Goal: Answer question/provide support: Share knowledge or assist other users

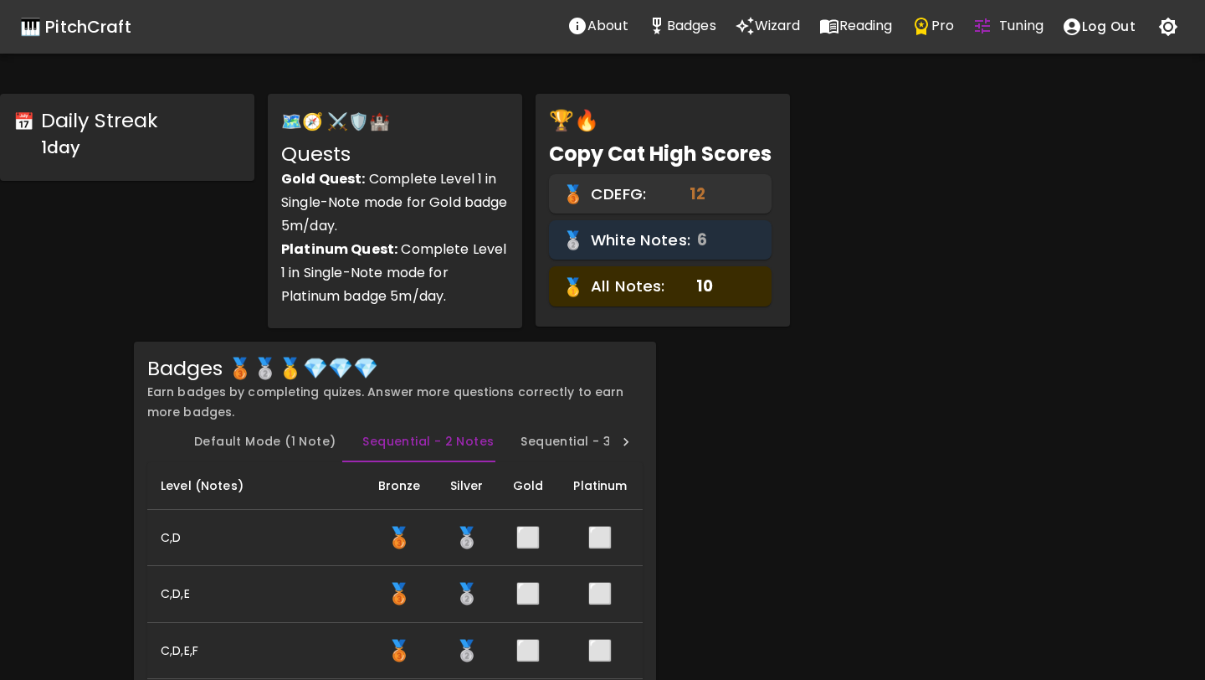
click at [764, 18] on p "Wizard" at bounding box center [778, 26] width 46 height 20
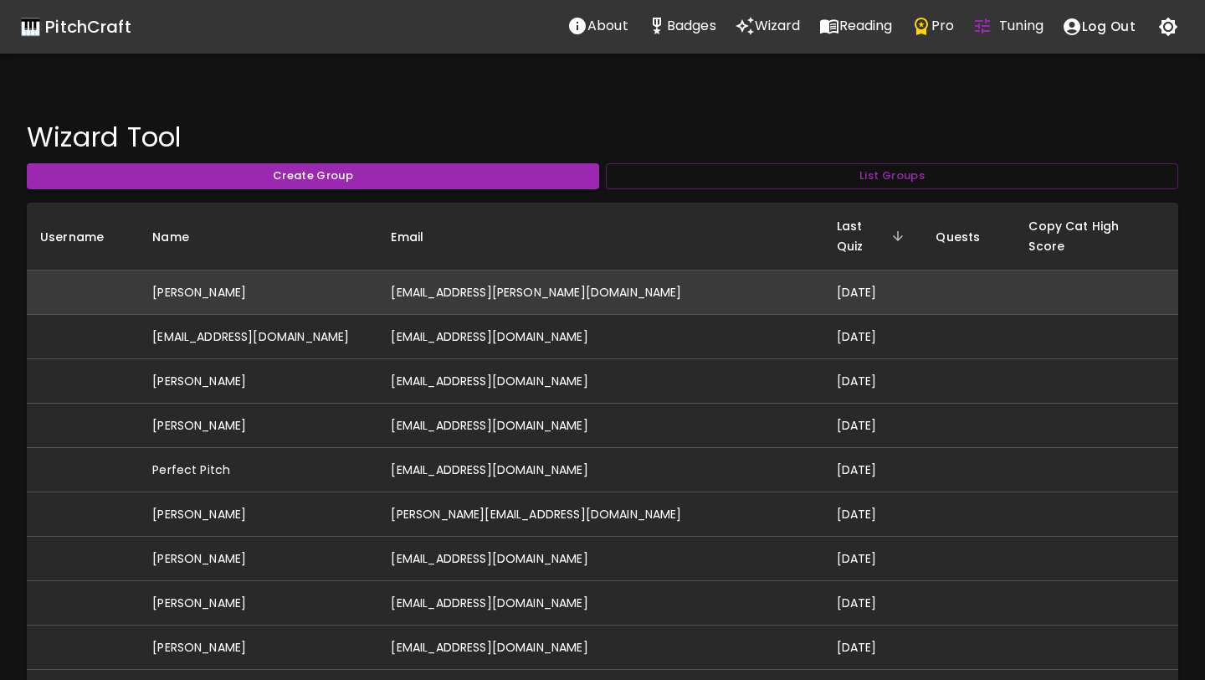
click at [377, 280] on td "[PERSON_NAME]" at bounding box center [258, 292] width 239 height 44
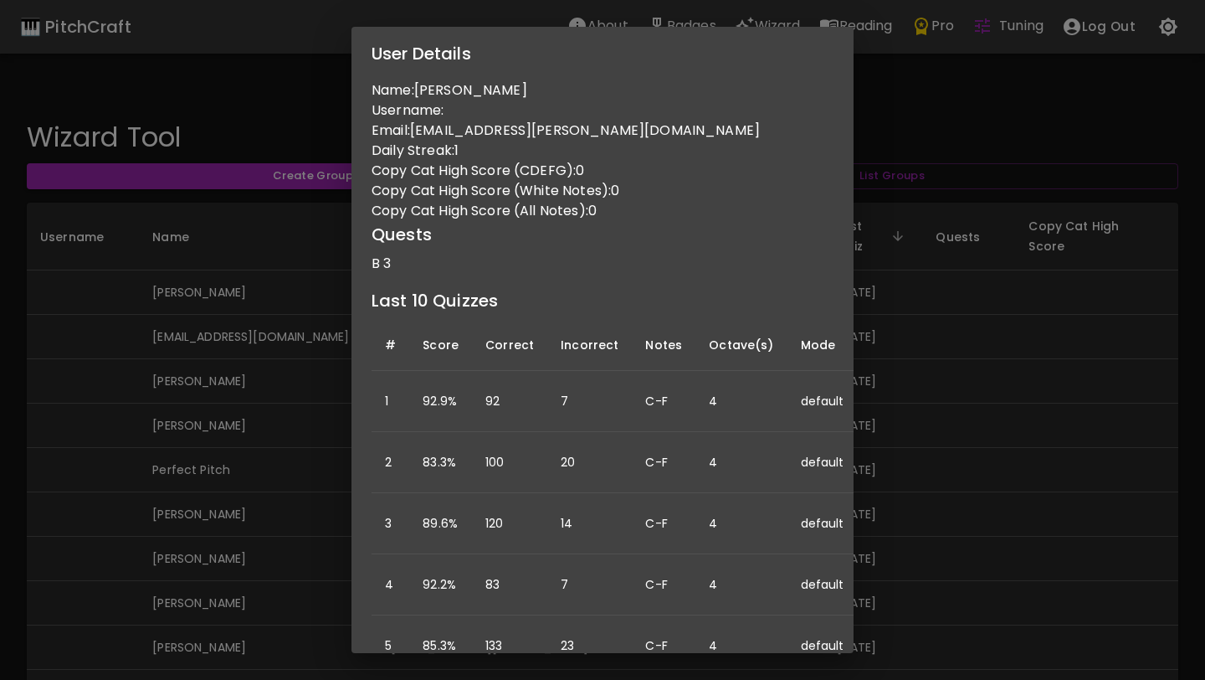
click at [83, 275] on div "User Details Name: [PERSON_NAME] Username: Email: [PERSON_NAME][EMAIL_ADDRESS][…" at bounding box center [602, 340] width 1205 height 680
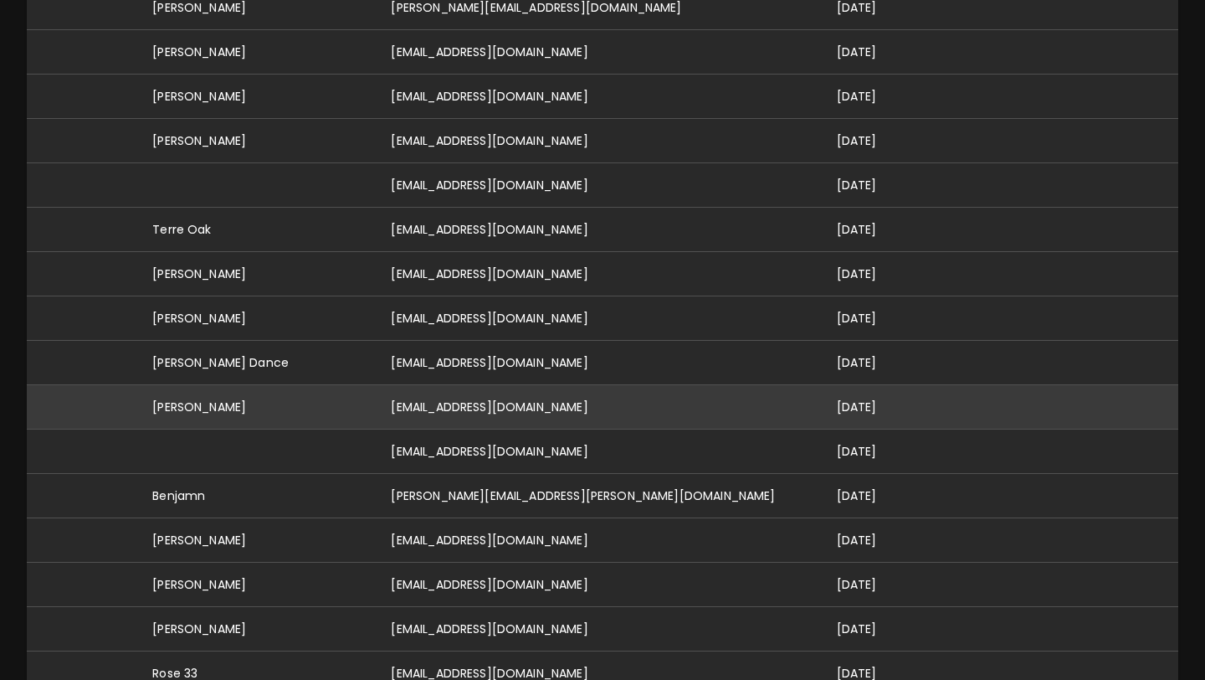
scroll to position [521, 0]
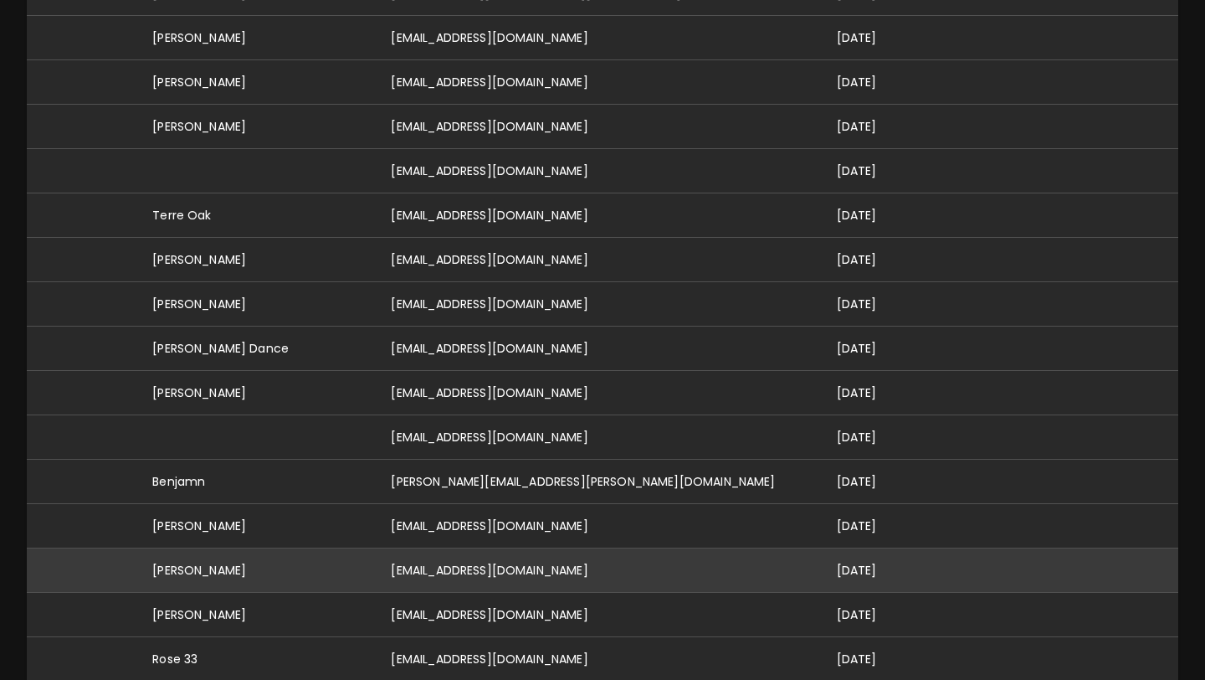
click at [246, 556] on td "[PERSON_NAME]" at bounding box center [258, 570] width 239 height 44
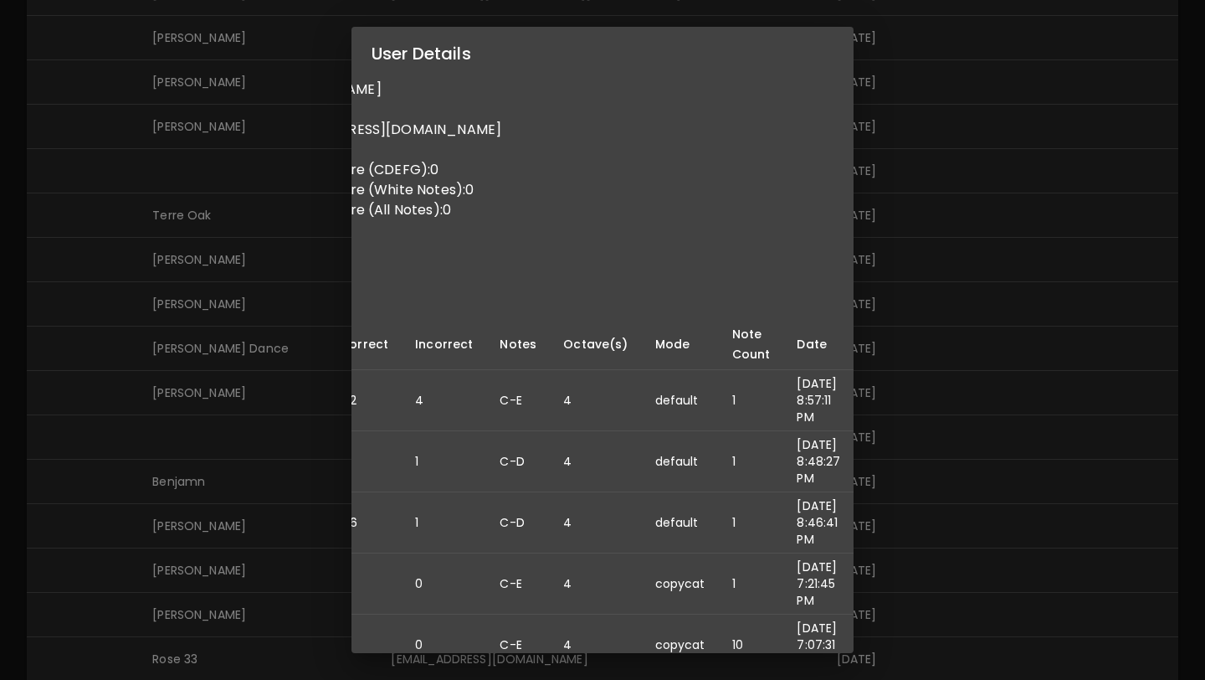
scroll to position [1, 0]
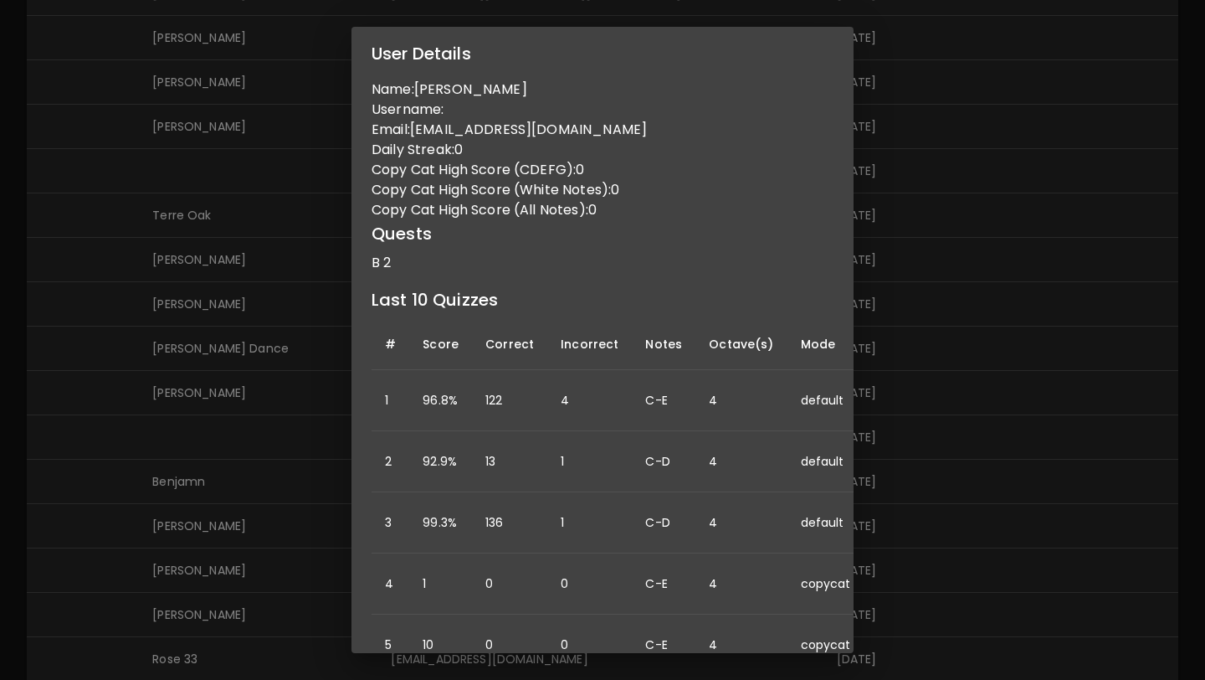
click at [229, 463] on div "User Details Name: Sarah Simonak Username: Email: sarahsimonak@gmail.com Daily …" at bounding box center [602, 340] width 1205 height 680
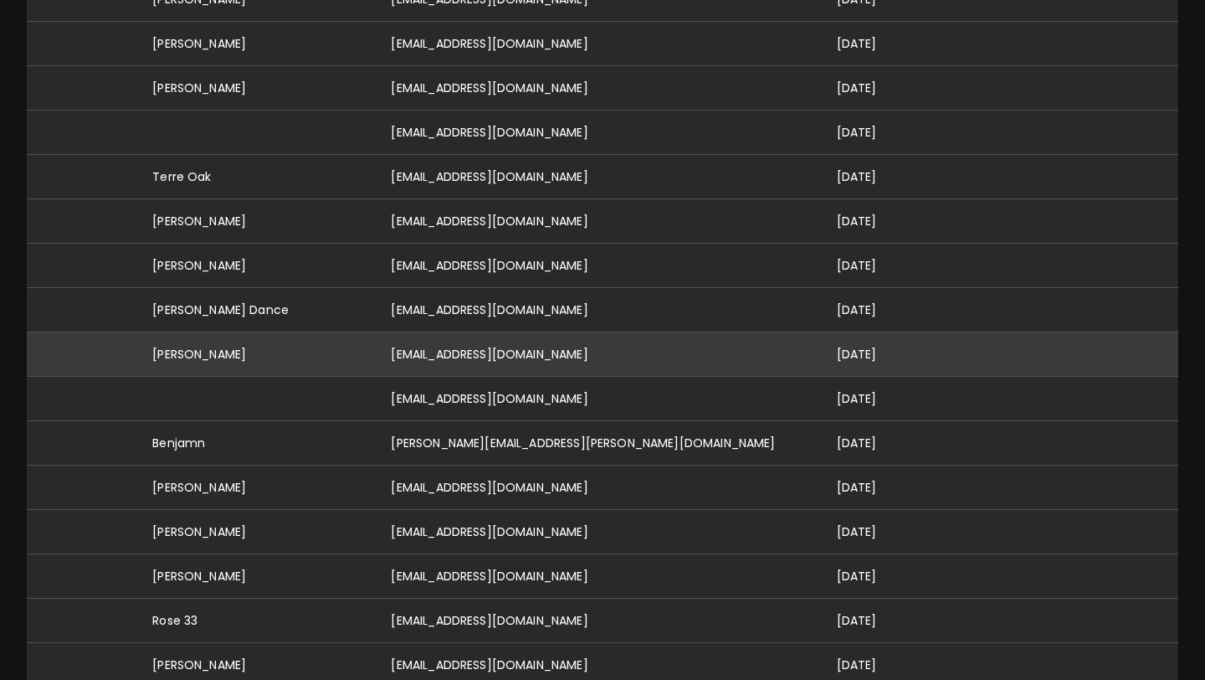
scroll to position [598, 0]
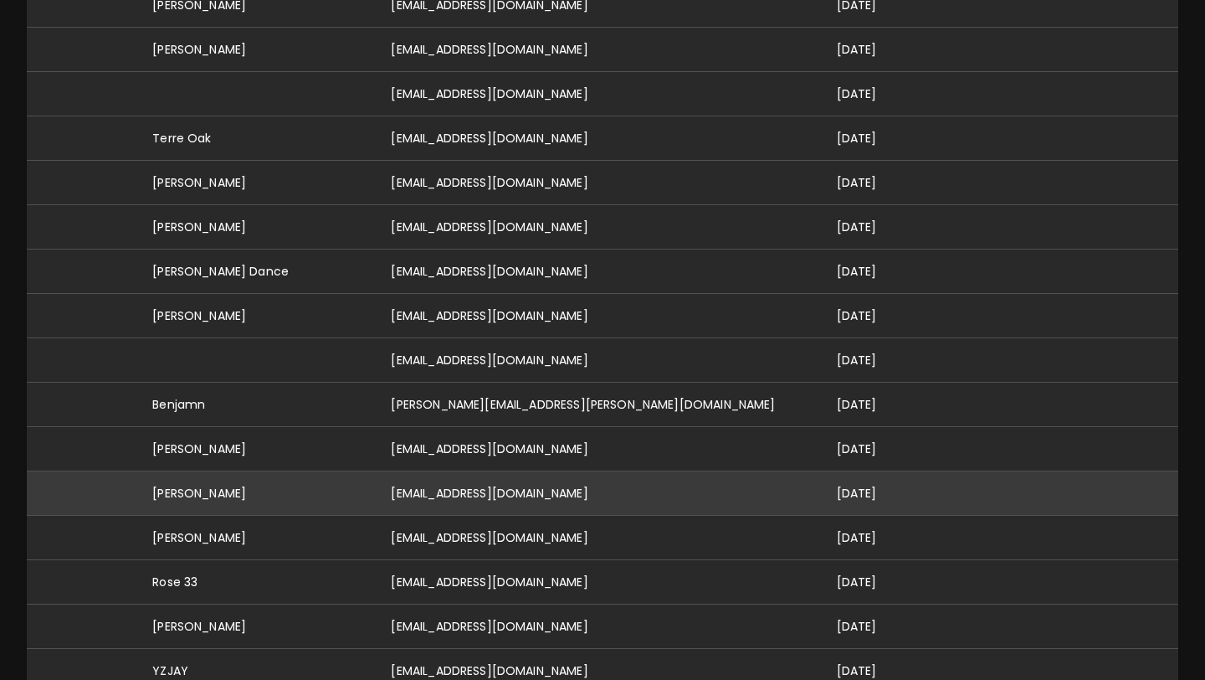
click at [233, 471] on td "[PERSON_NAME]" at bounding box center [258, 493] width 239 height 44
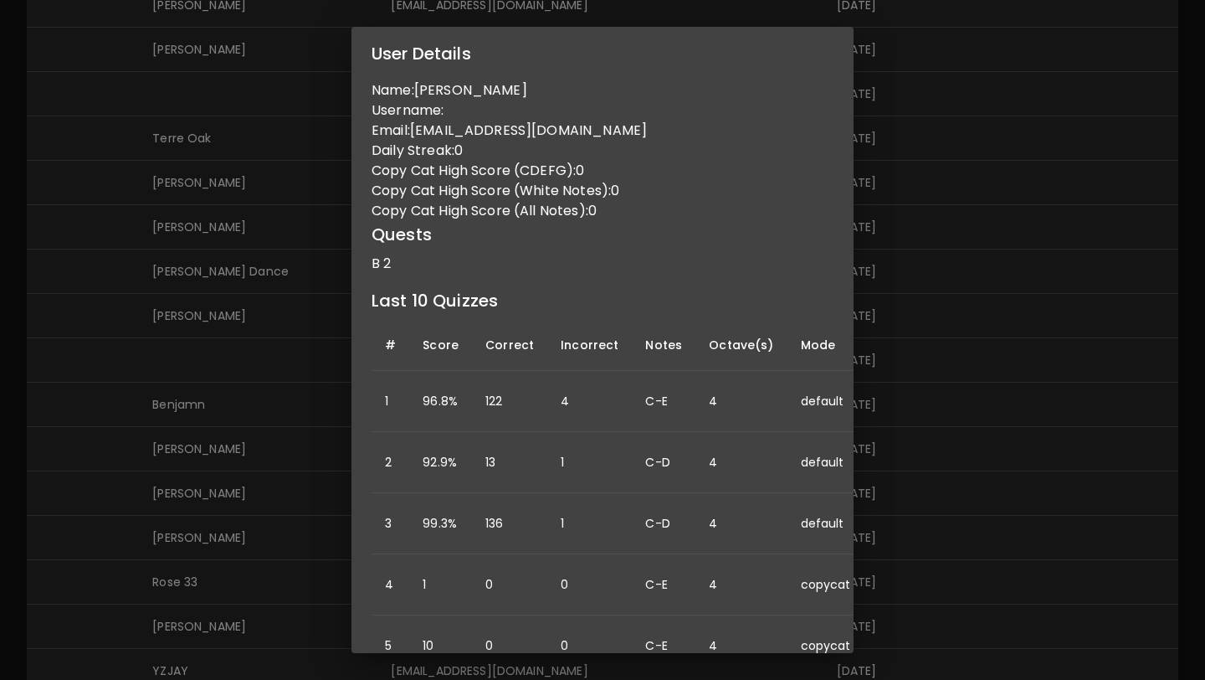
click at [316, 459] on div "User Details Name: Sarah Simonak Username: Email: sarahsimonak@gmail.com Daily …" at bounding box center [602, 340] width 1205 height 680
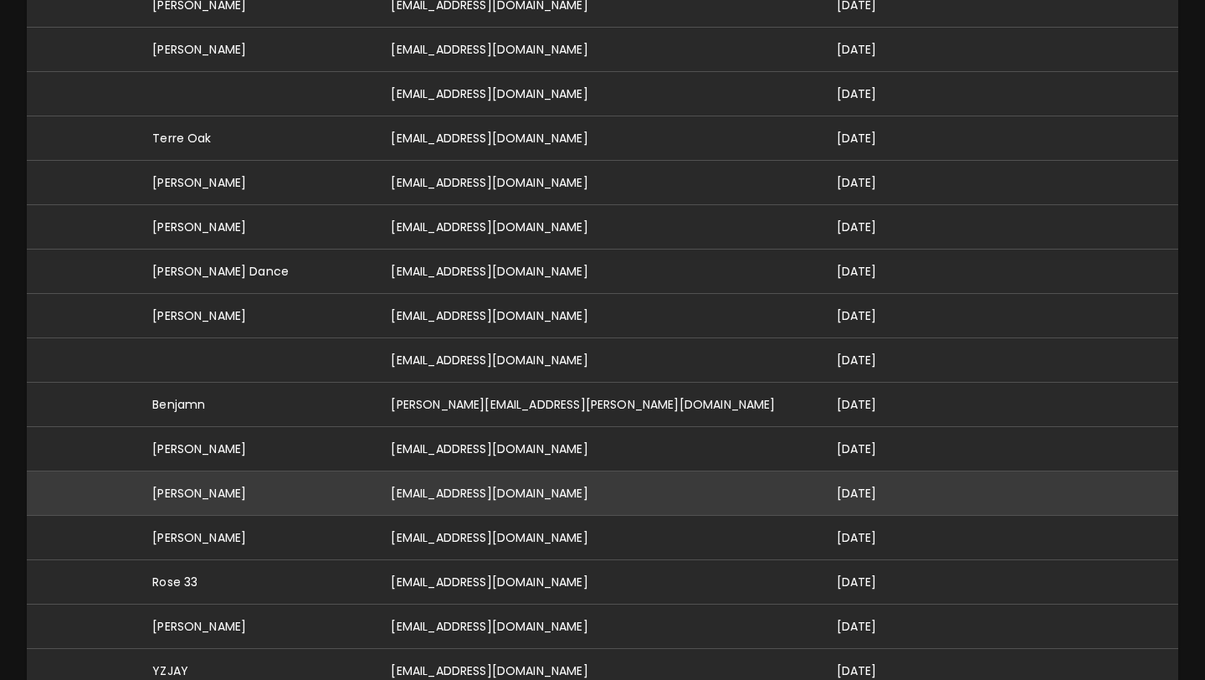
click at [233, 471] on td "[PERSON_NAME]" at bounding box center [258, 493] width 239 height 44
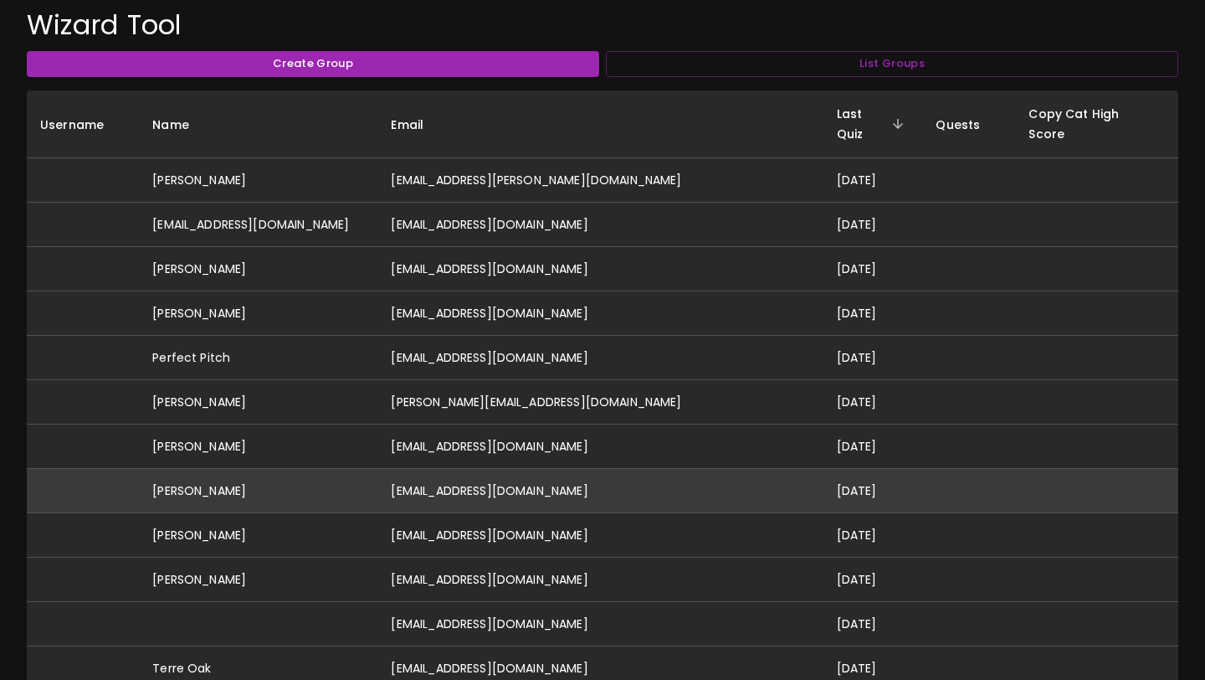
scroll to position [128, 0]
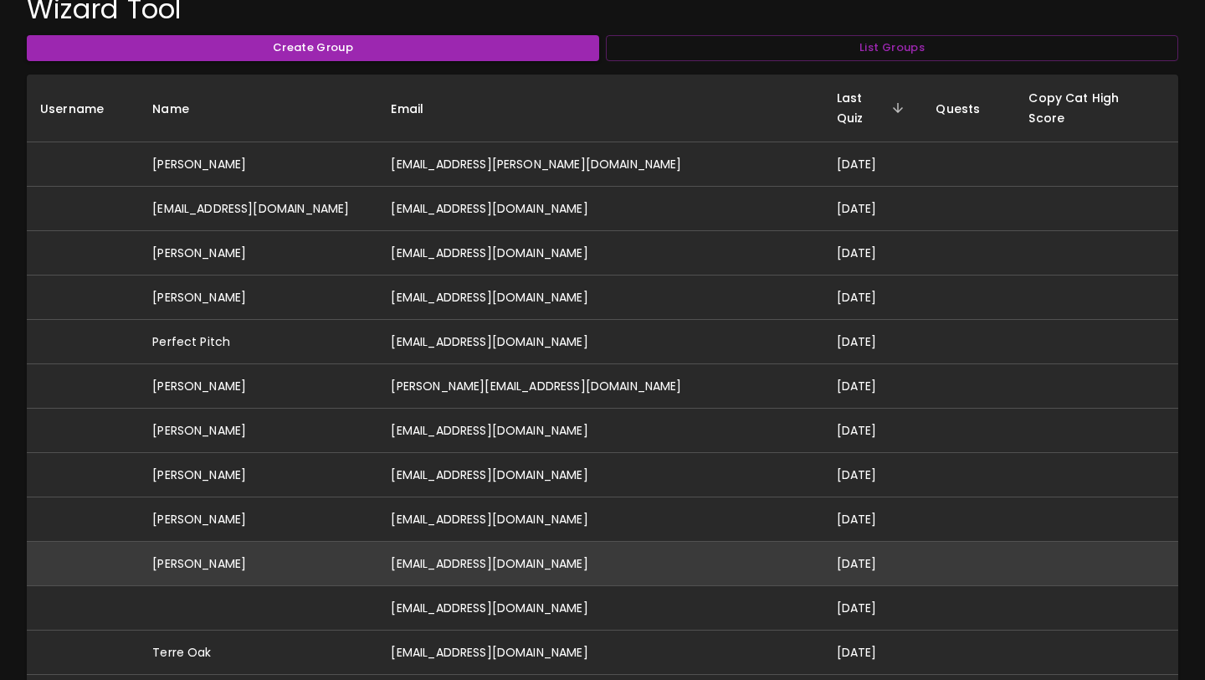
click at [291, 562] on td "[PERSON_NAME]" at bounding box center [258, 563] width 239 height 44
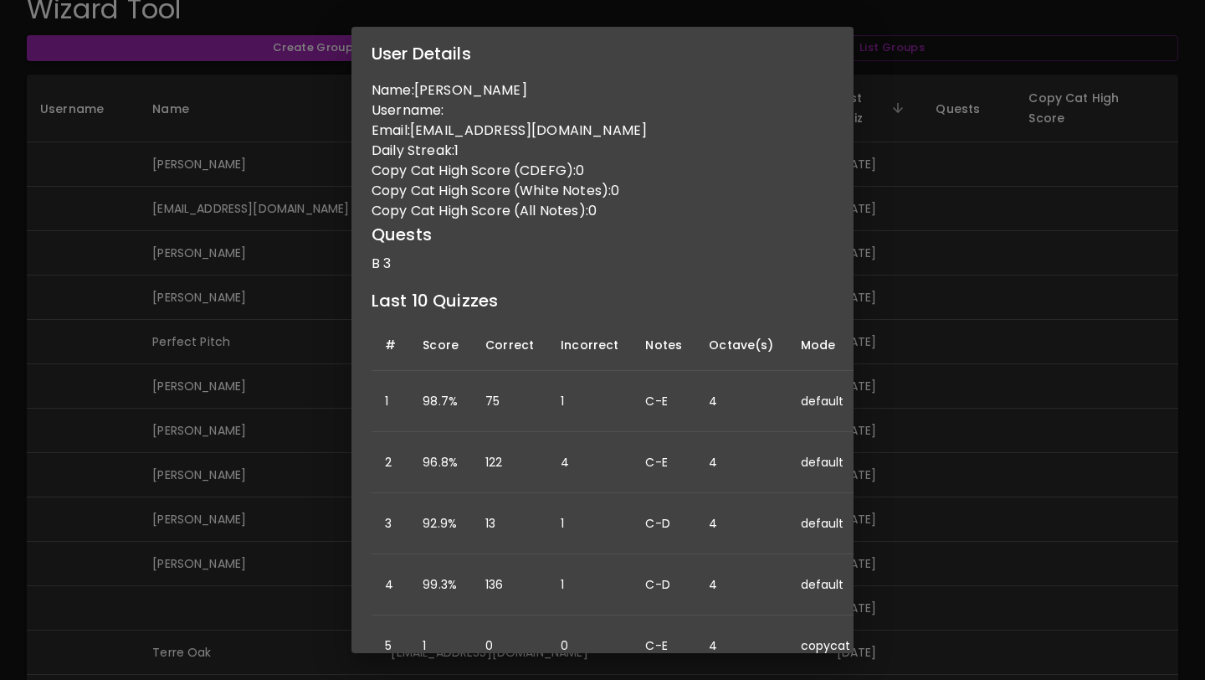
click at [260, 521] on div "User Details Name: Sarah Simonak Username: Email: sarahsimonak@gmail.com Daily …" at bounding box center [602, 340] width 1205 height 680
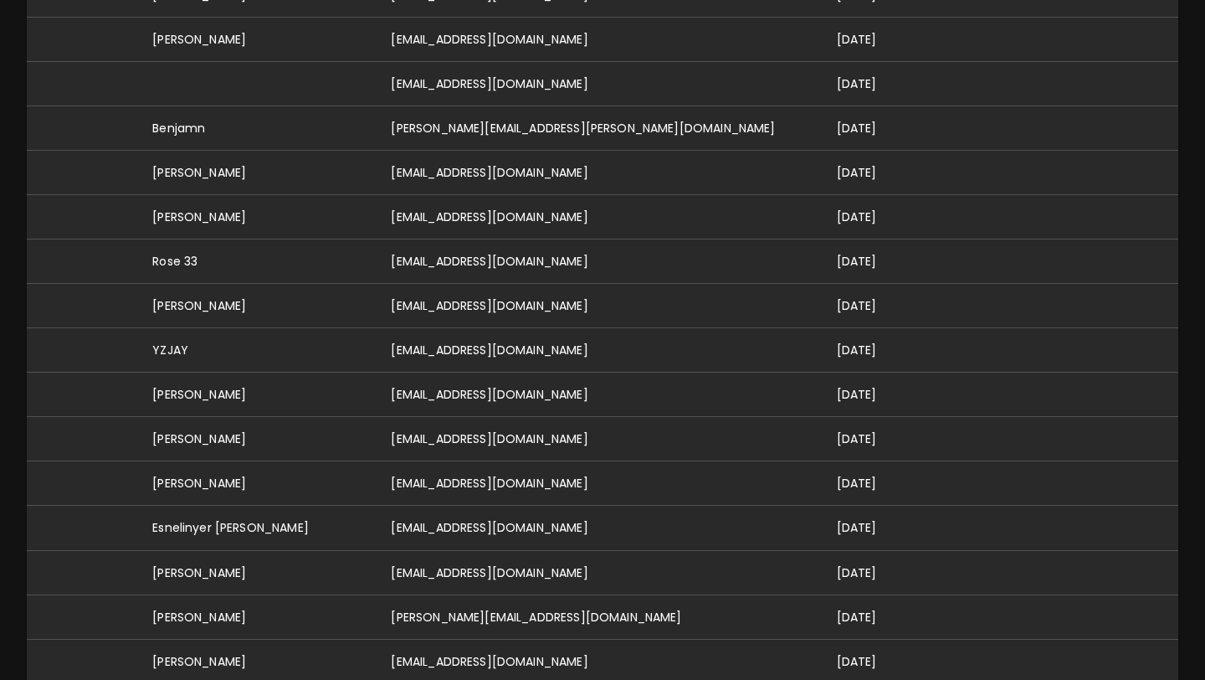
scroll to position [929, 0]
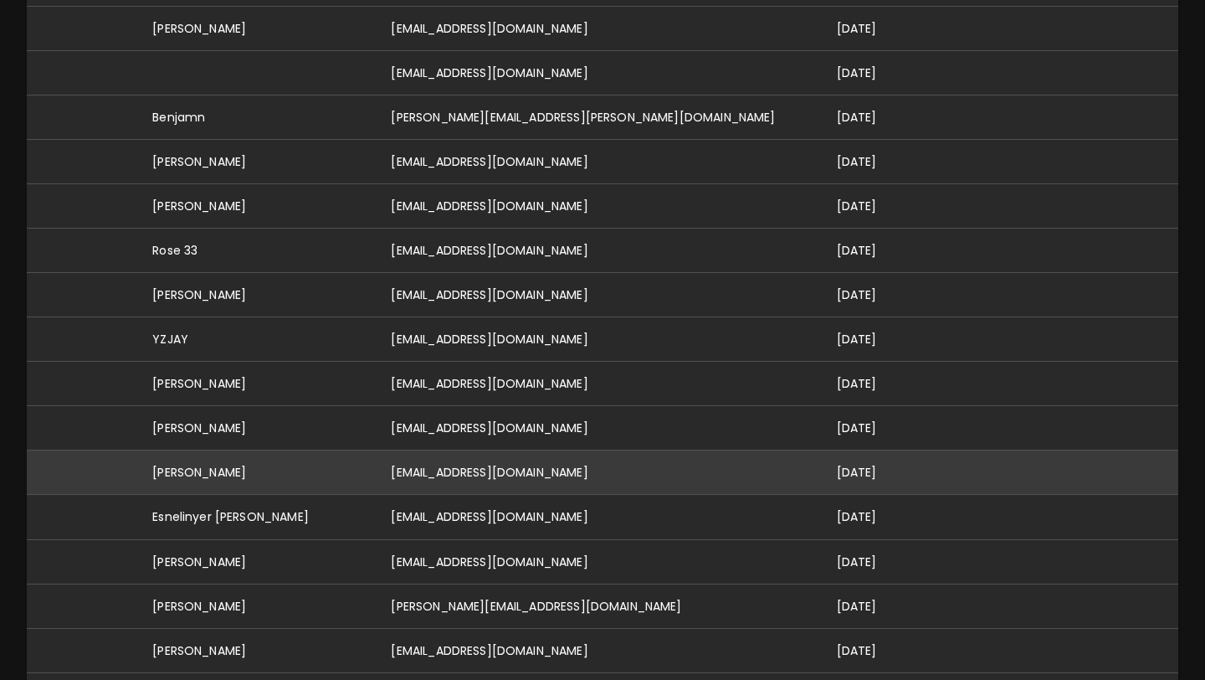
click at [276, 450] on td "[PERSON_NAME]" at bounding box center [258, 472] width 239 height 44
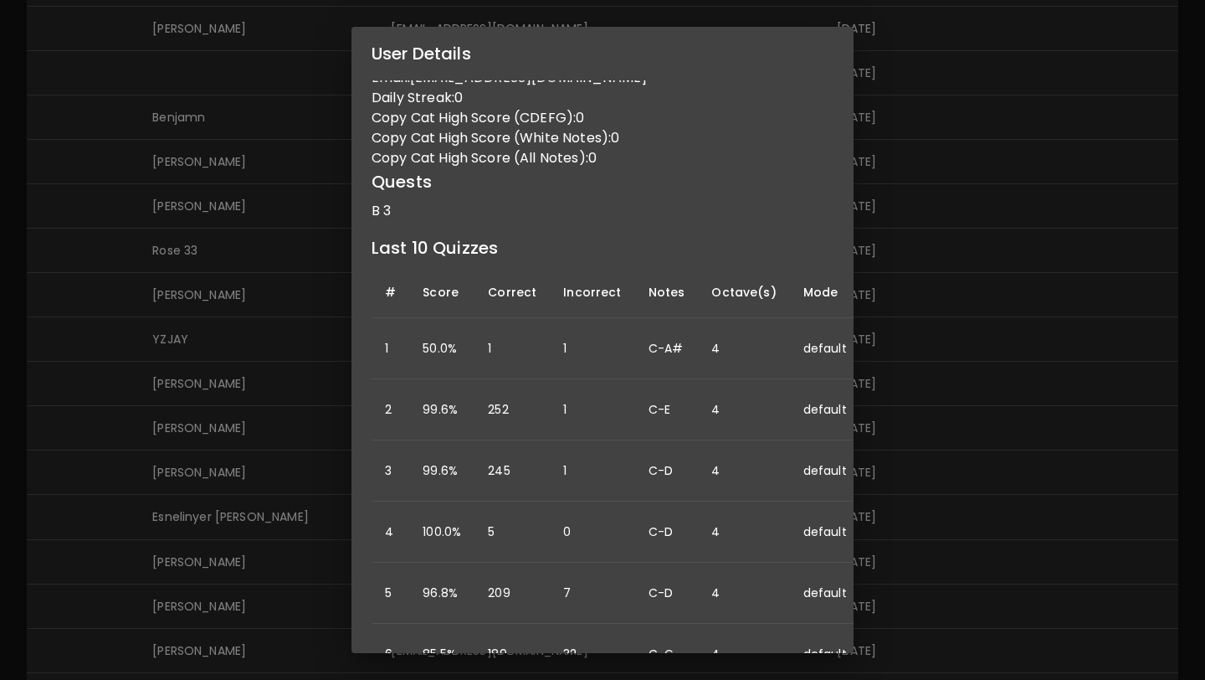
scroll to position [0, 0]
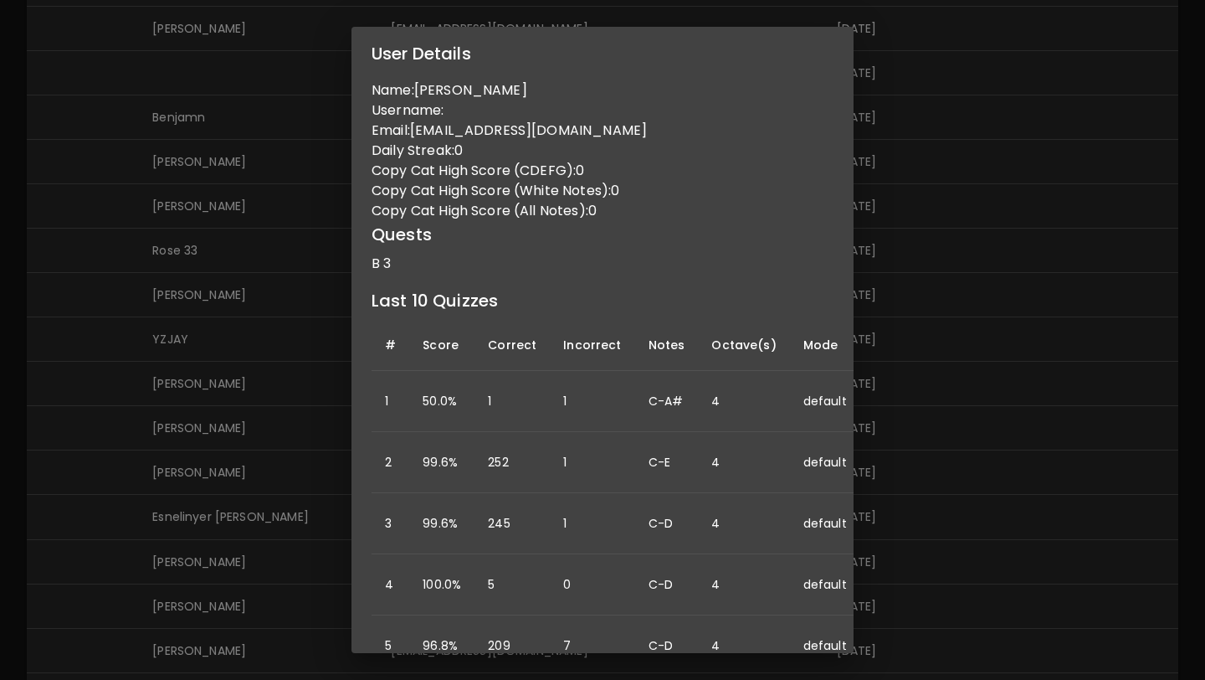
click at [89, 440] on div "User Details Name: Bernie Belmonti Username: Email: berniebelmonti@gmail.com Da…" at bounding box center [602, 340] width 1205 height 680
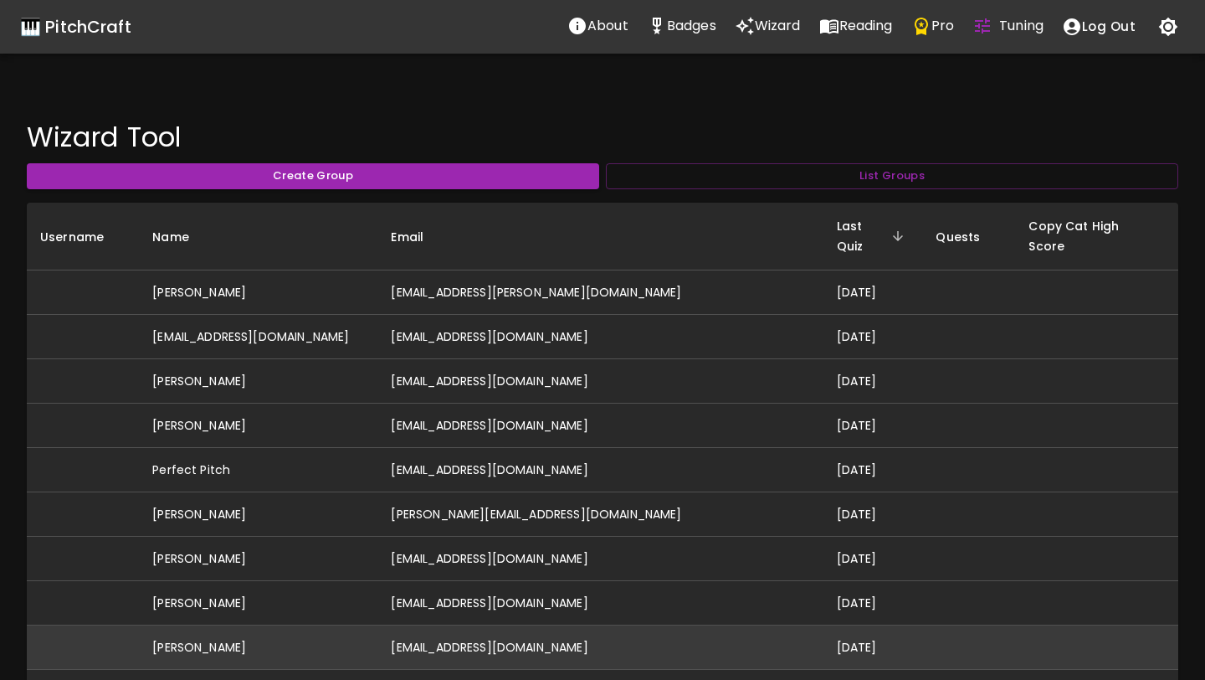
click at [181, 625] on td "[PERSON_NAME]" at bounding box center [258, 647] width 239 height 44
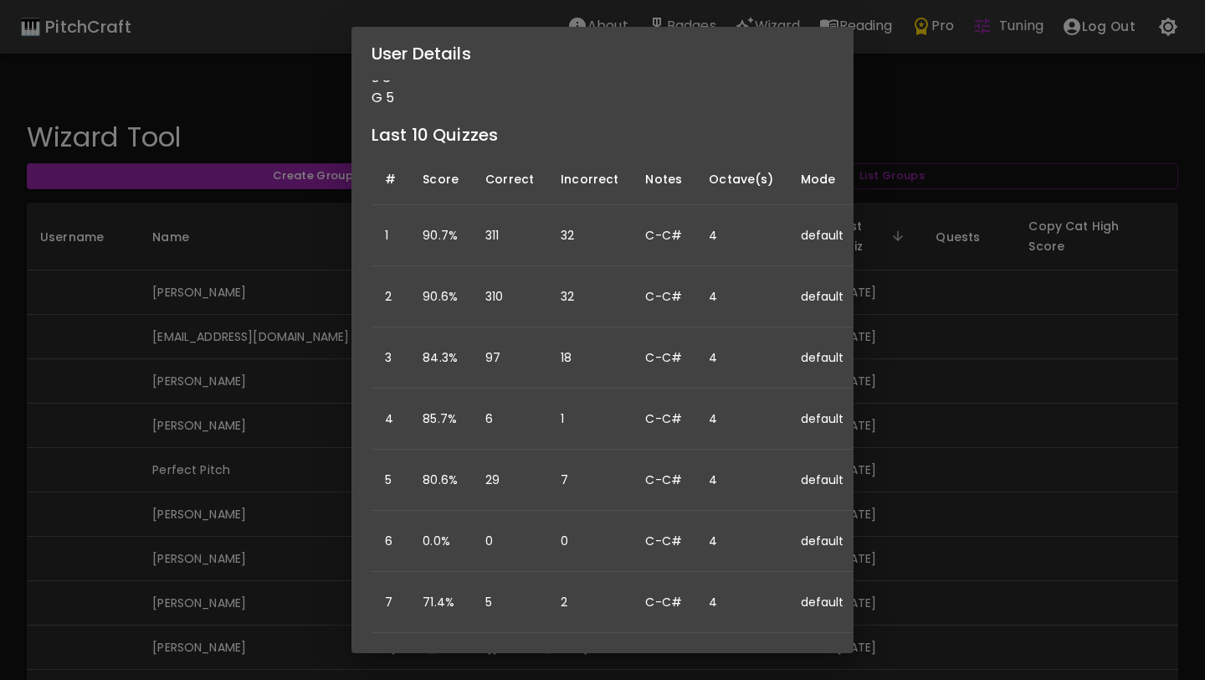
scroll to position [218, 0]
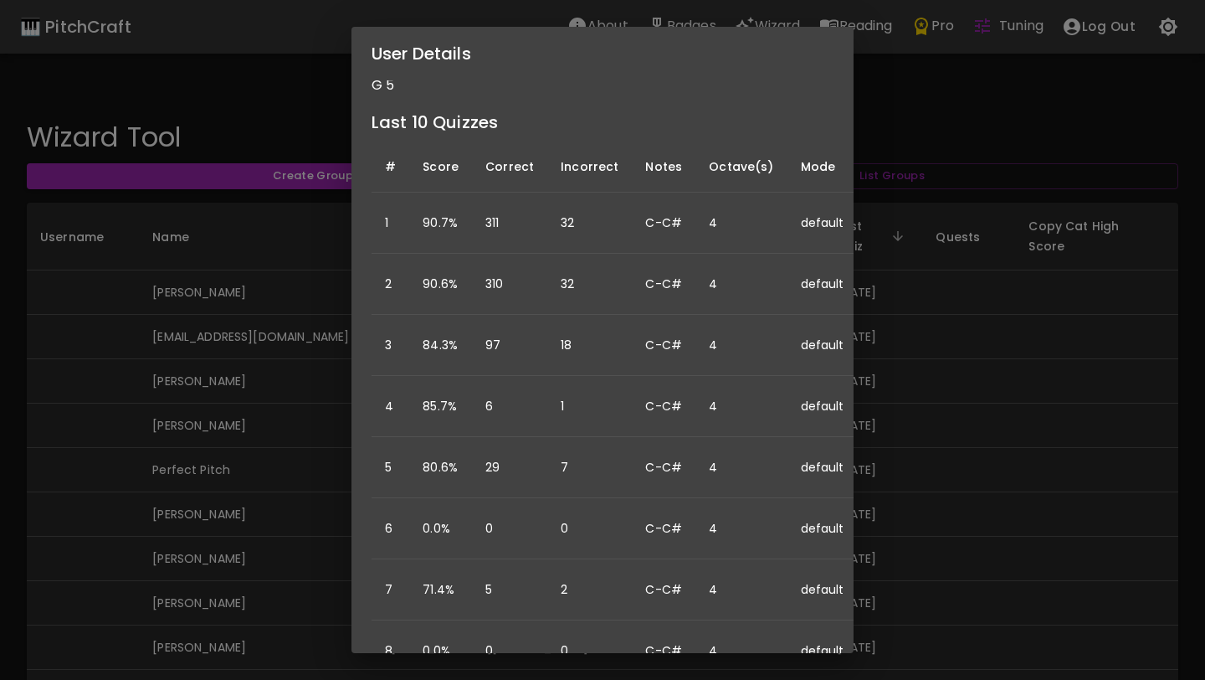
click at [285, 525] on div "User Details Name: Kara Drefs Username: Email: drefskara@gmail.com Daily Streak…" at bounding box center [602, 340] width 1205 height 680
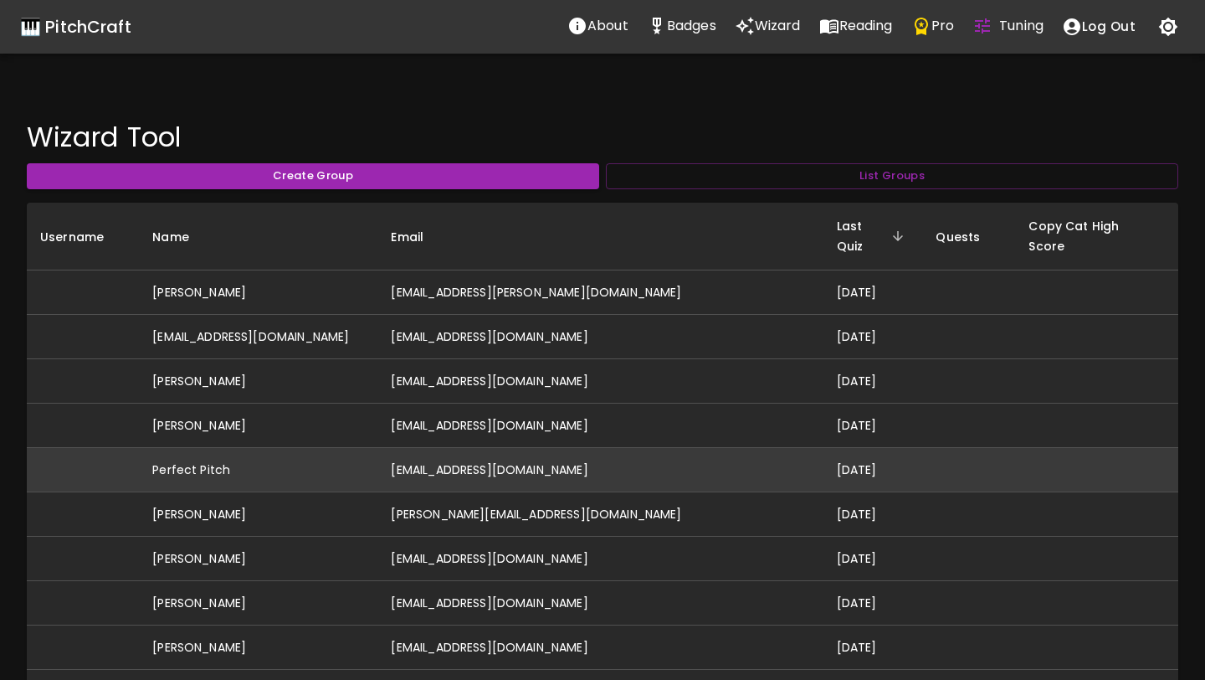
click at [277, 458] on td "Perfect Pitch" at bounding box center [258, 470] width 239 height 44
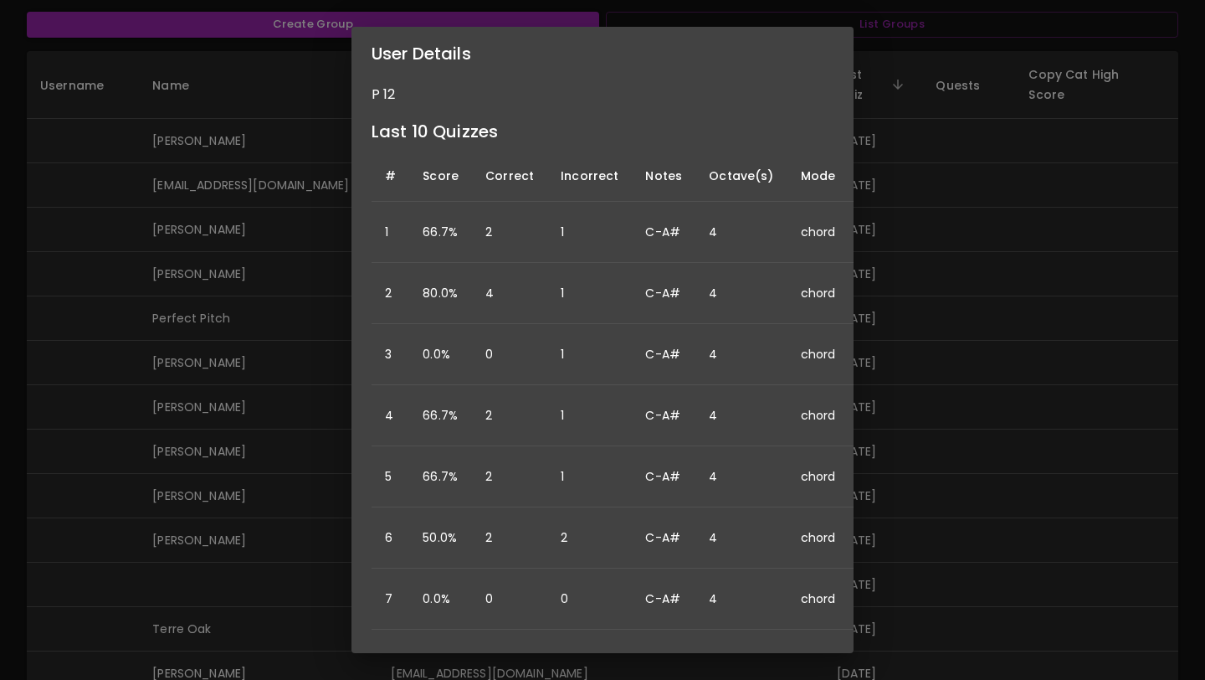
scroll to position [239, 0]
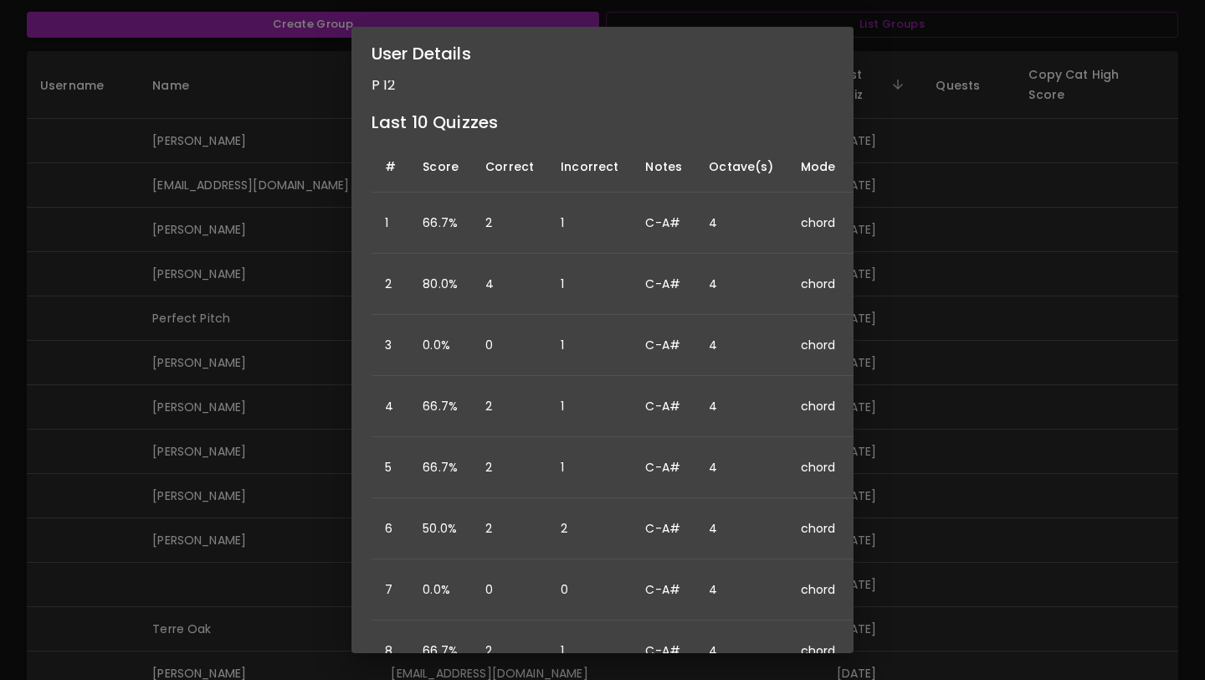
click at [265, 395] on div "User Details Name: Perfect Pitch Username: Email: idonthaveperfectpitch@gmail.c…" at bounding box center [602, 340] width 1205 height 680
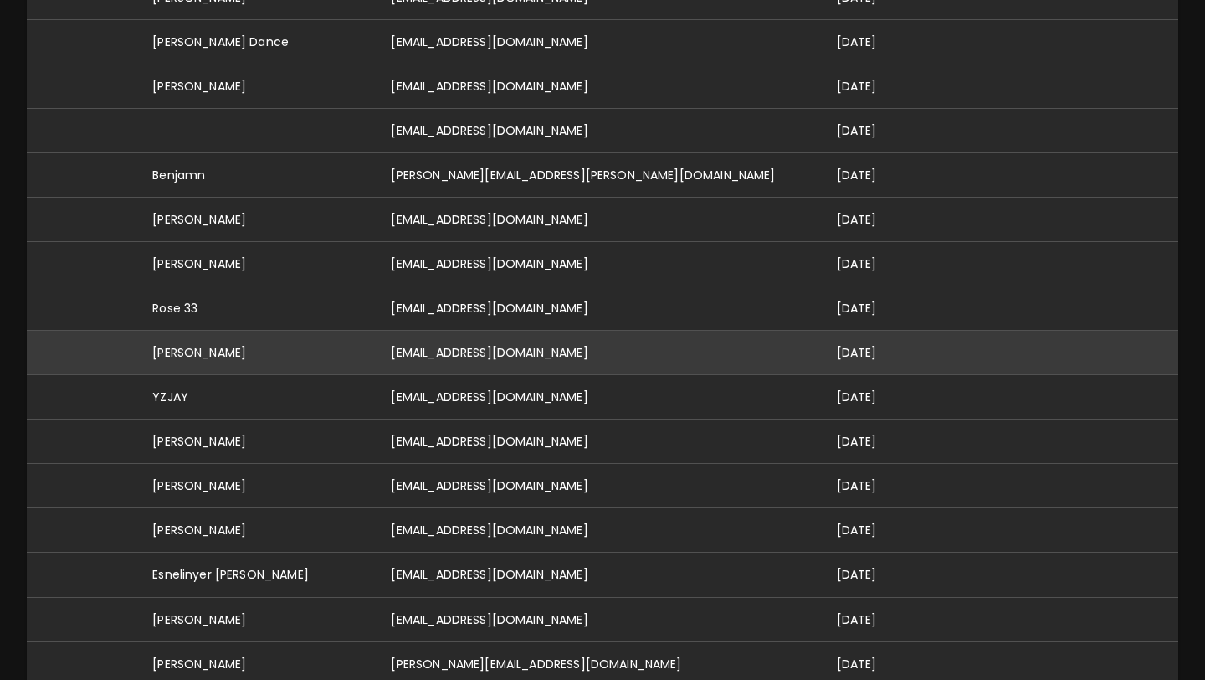
scroll to position [882, 0]
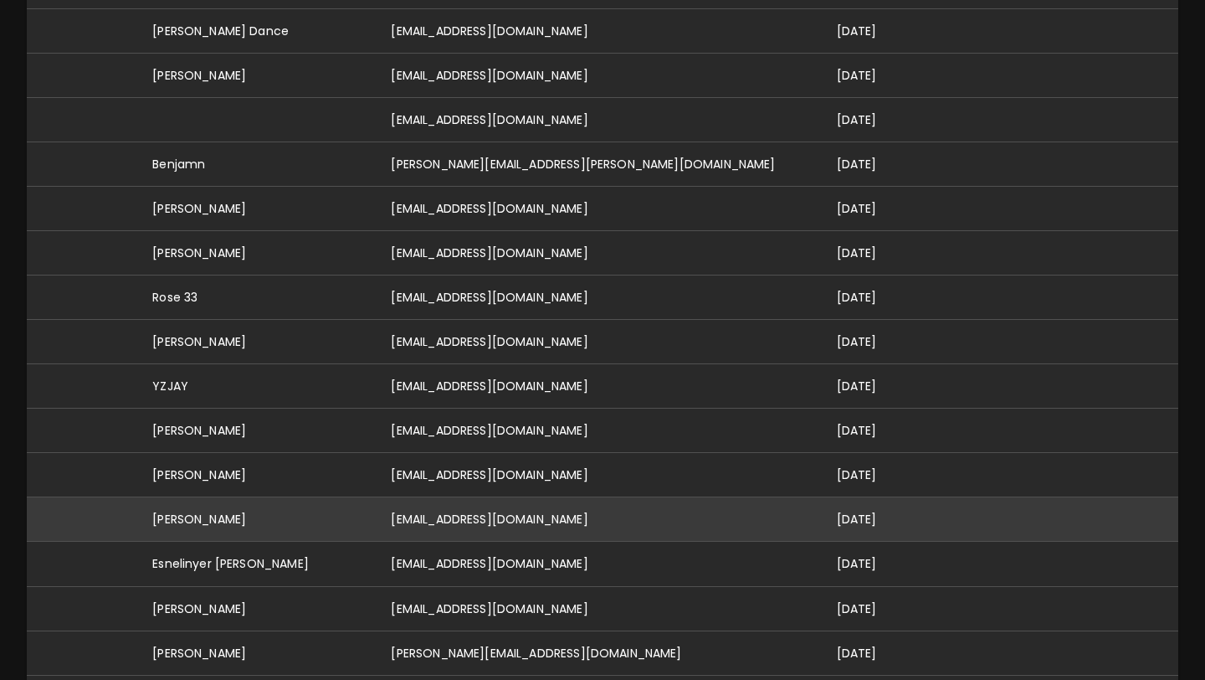
click at [251, 501] on td "[PERSON_NAME]" at bounding box center [258, 519] width 239 height 44
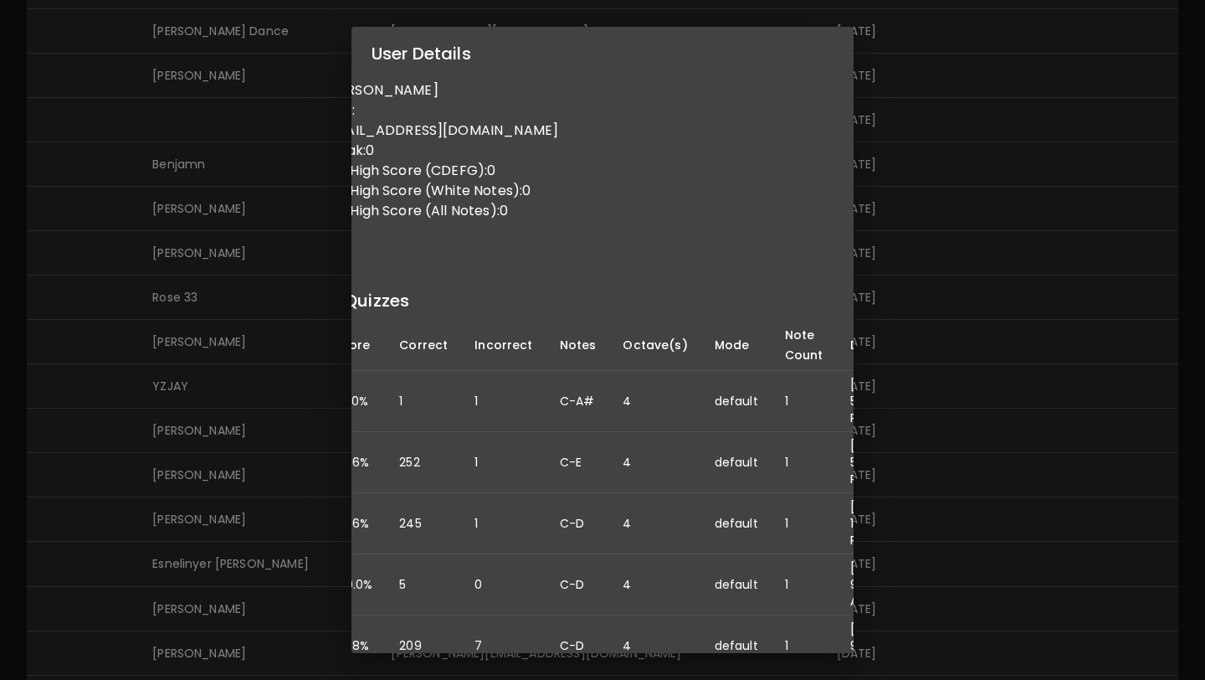
scroll to position [0, 0]
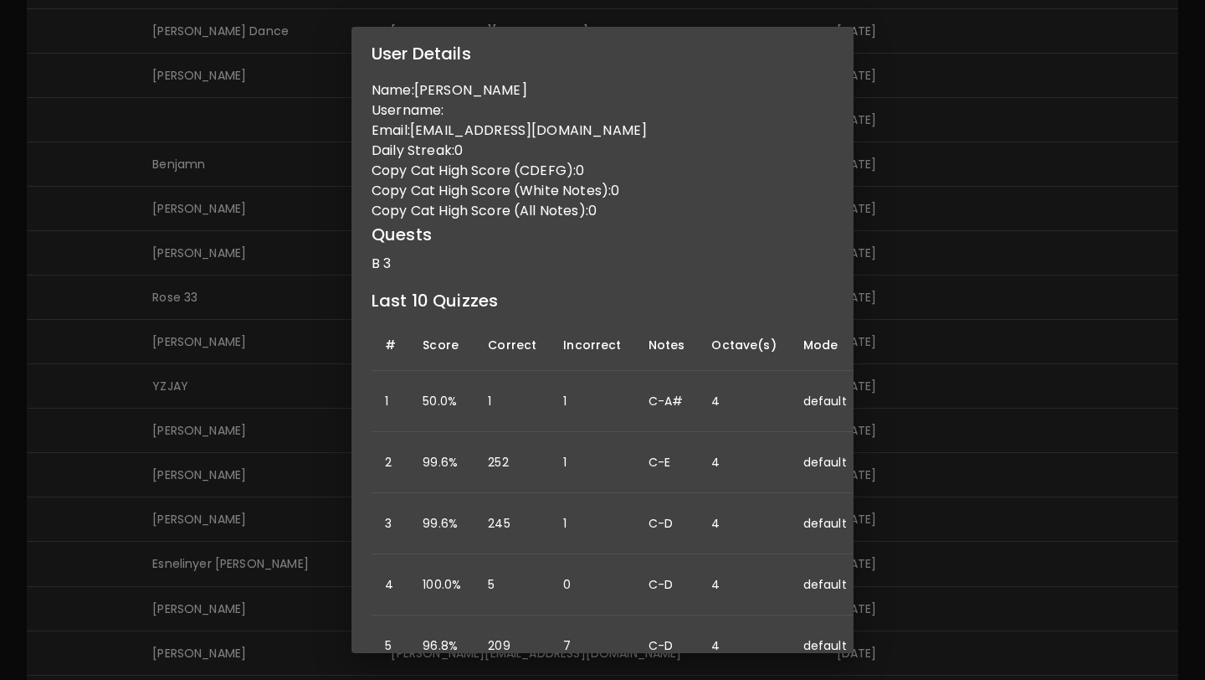
click at [168, 86] on div "User Details Name: Bernie Belmonti Username: Email: berniebelmonti@gmail.com Da…" at bounding box center [602, 340] width 1205 height 680
